Goal: Information Seeking & Learning: Learn about a topic

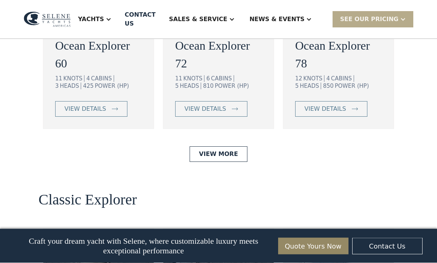
scroll to position [1437, 0]
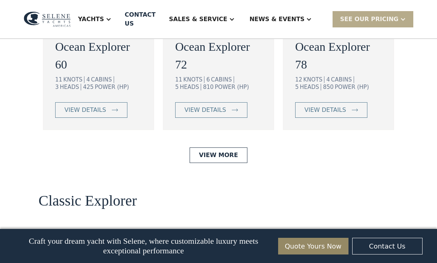
click at [109, 118] on link "view details" at bounding box center [91, 110] width 72 height 16
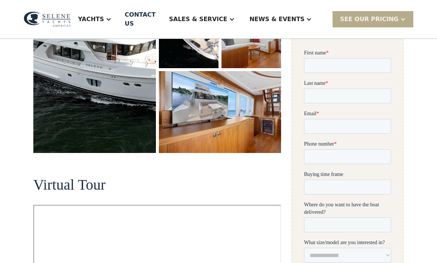
scroll to position [206, 0]
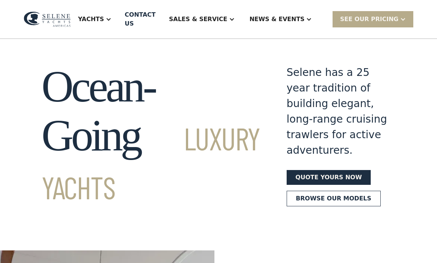
scroll to position [10, 0]
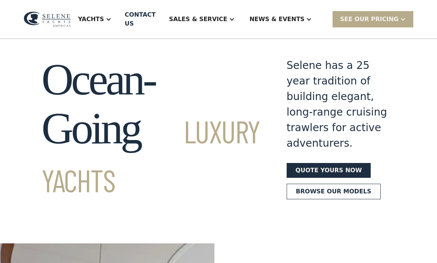
click at [380, 18] on div "SEE Our Pricing" at bounding box center [369, 19] width 59 height 9
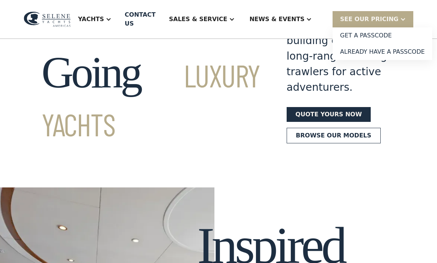
scroll to position [81, 0]
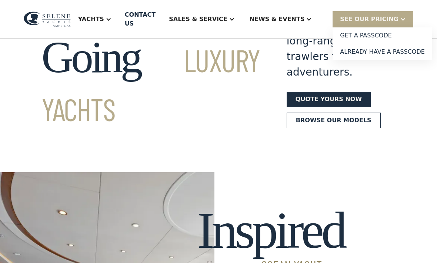
click at [332, 128] on link "Browse our models" at bounding box center [334, 121] width 94 height 16
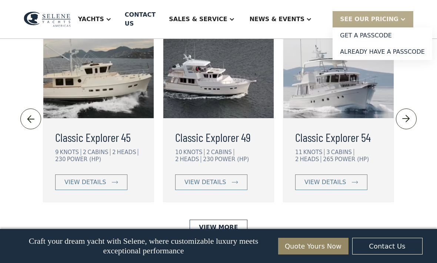
scroll to position [1635, 0]
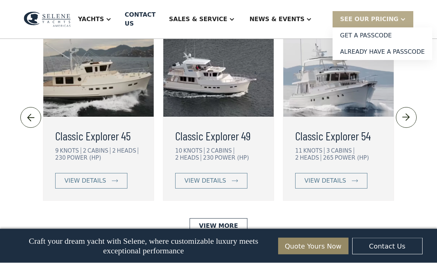
click at [227, 117] on img at bounding box center [218, 74] width 110 height 85
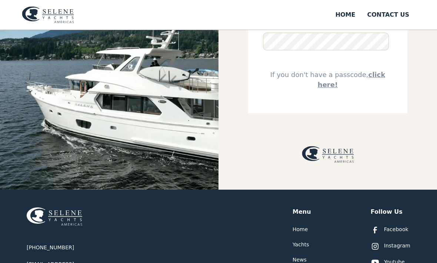
scroll to position [106, 0]
click at [380, 71] on link "click here!" at bounding box center [351, 80] width 67 height 18
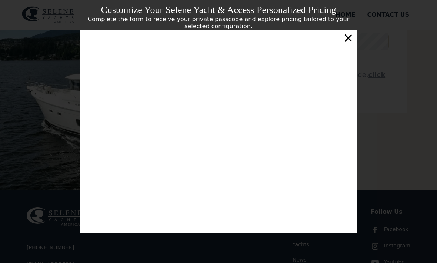
click at [347, 45] on div "×" at bounding box center [348, 37] width 11 height 15
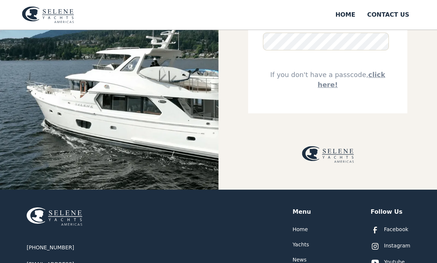
scroll to position [77, 0]
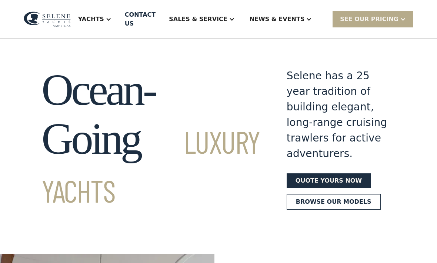
click at [224, 21] on div "Sales & Service" at bounding box center [198, 19] width 58 height 9
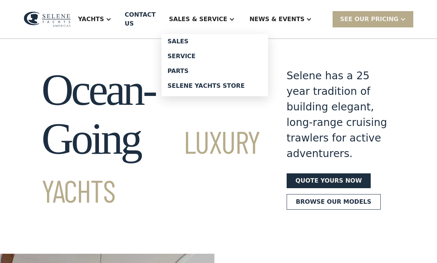
click at [195, 36] on link "Sales" at bounding box center [214, 41] width 107 height 15
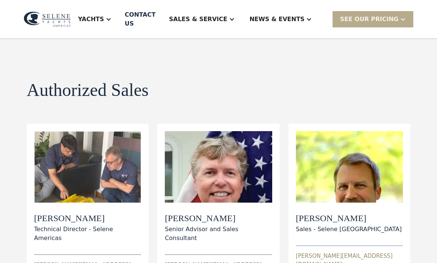
click at [229, 9] on div "Sales & Service" at bounding box center [201, 19] width 80 height 30
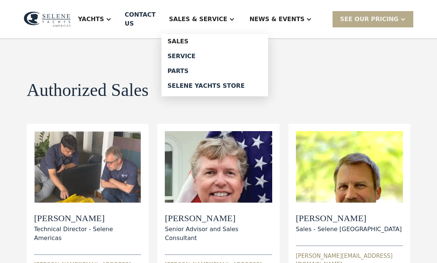
click at [239, 83] on div "Selene Yachts Store" at bounding box center [214, 86] width 95 height 6
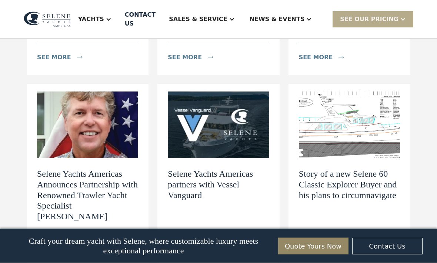
scroll to position [785, 0]
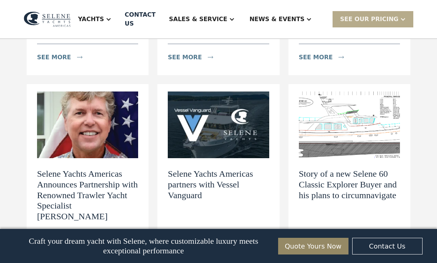
click at [320, 240] on div "see more" at bounding box center [326, 247] width 54 height 15
